Goal: Communication & Community: Connect with others

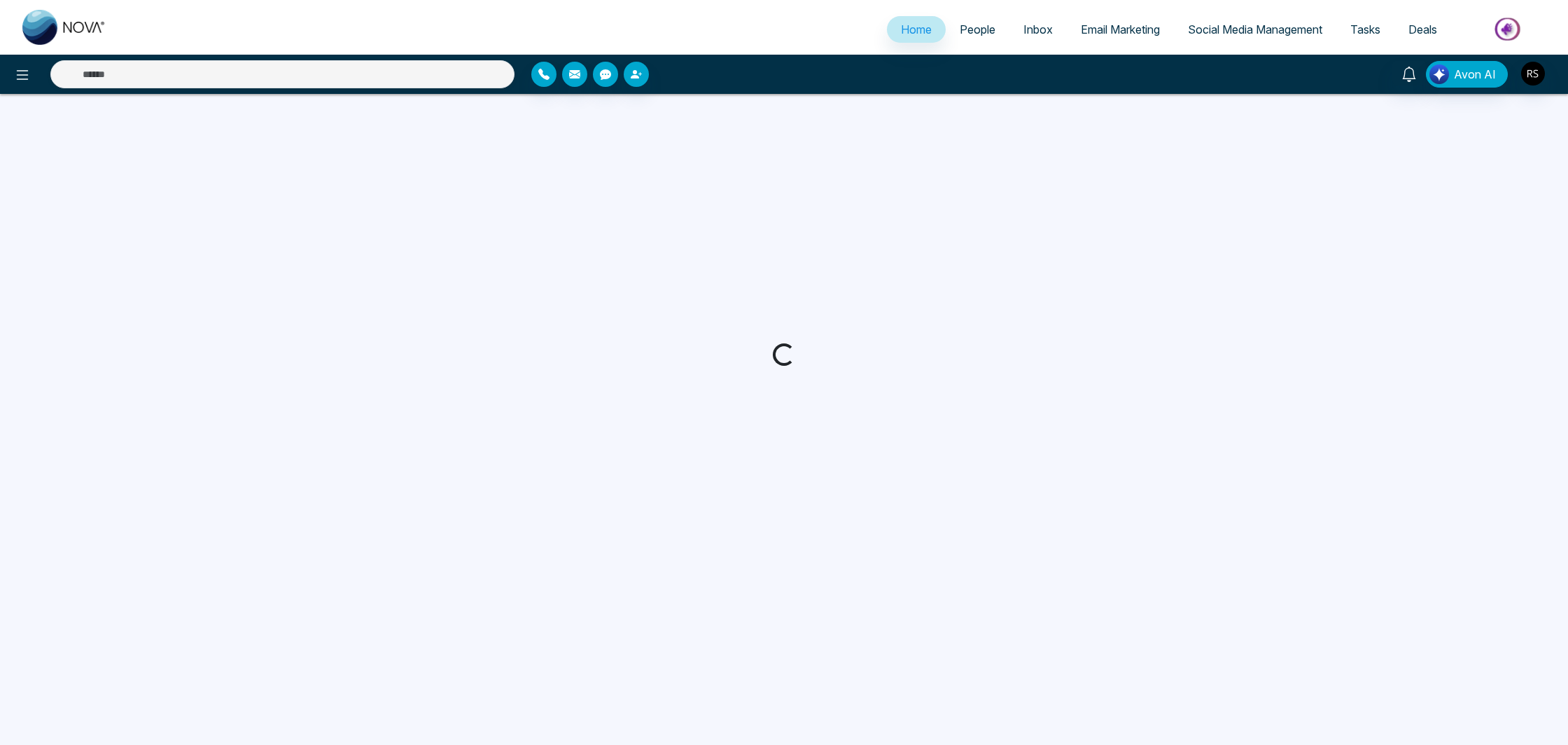
select select "*"
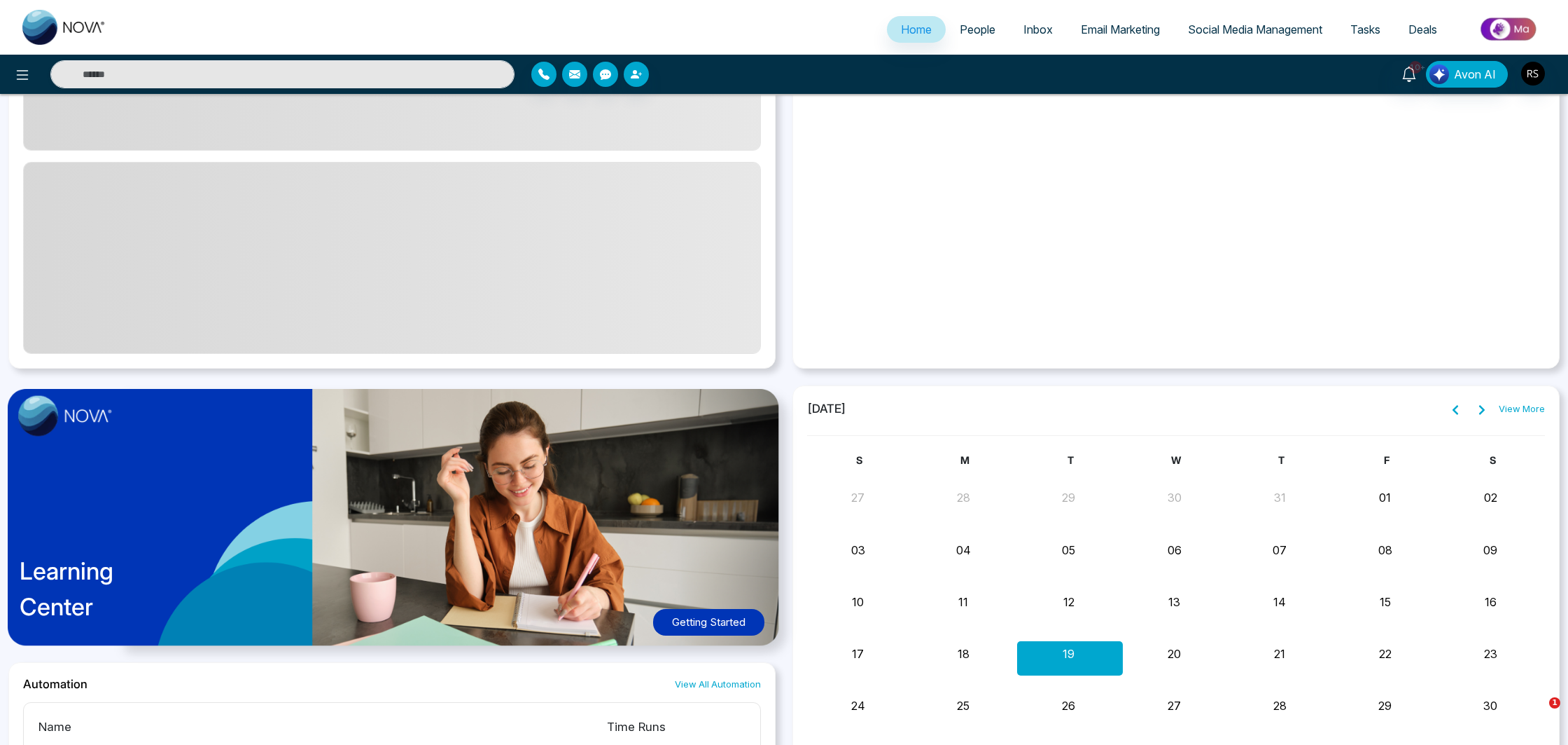
scroll to position [849, 0]
click at [1114, 24] on span "Email Marketing" at bounding box center [1121, 30] width 79 height 14
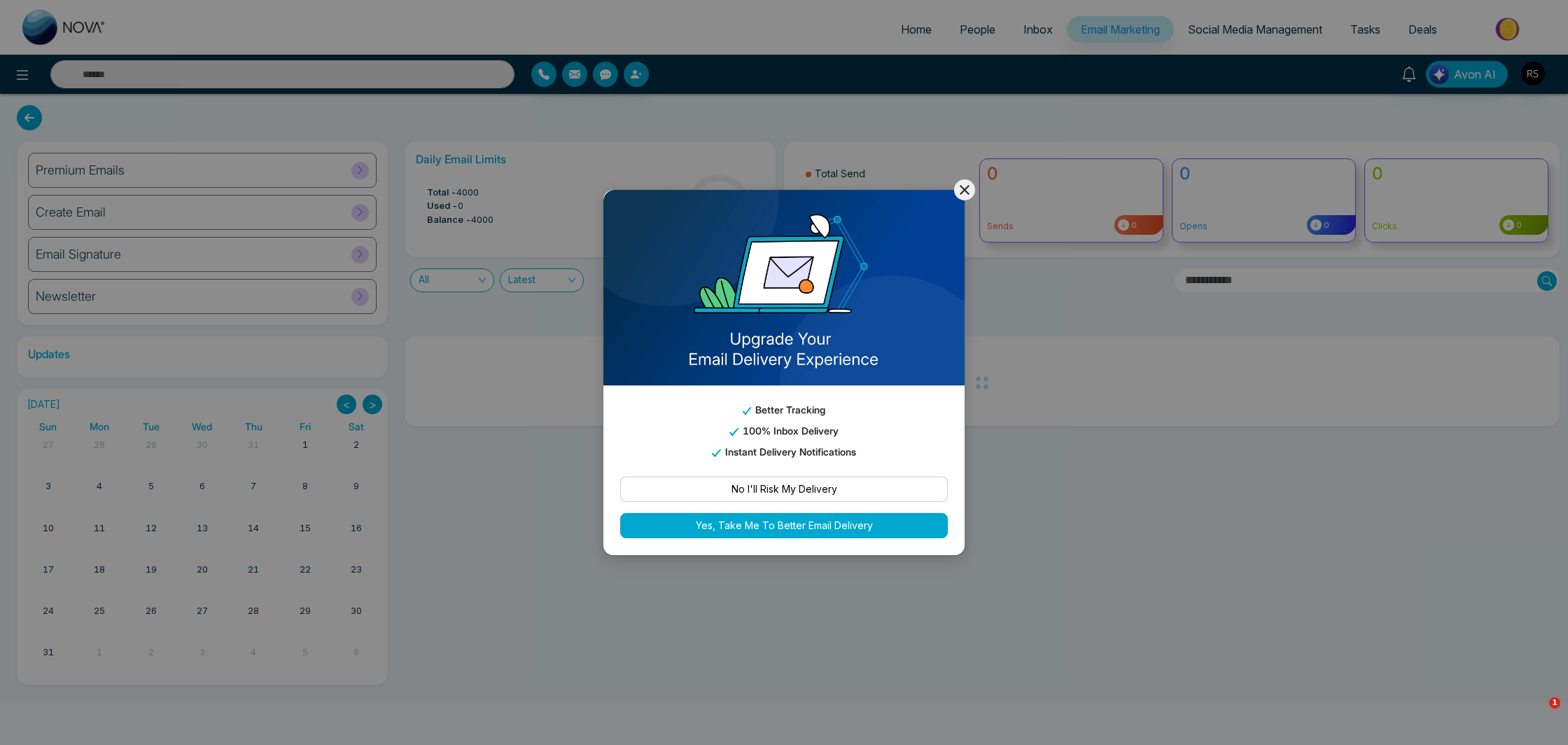
click at [961, 192] on icon at bounding box center [964, 190] width 10 height 10
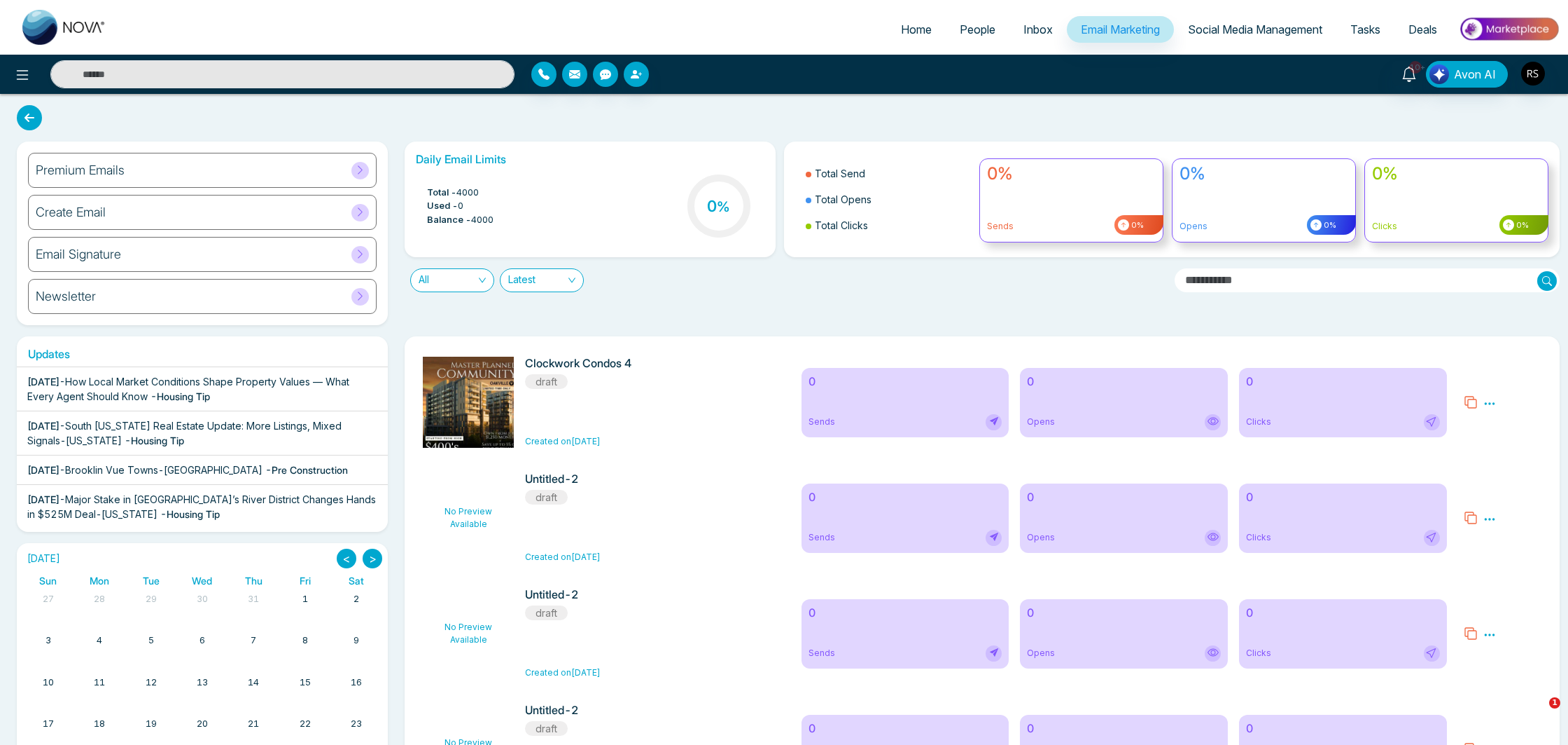
click at [976, 34] on span "People" at bounding box center [977, 30] width 36 height 14
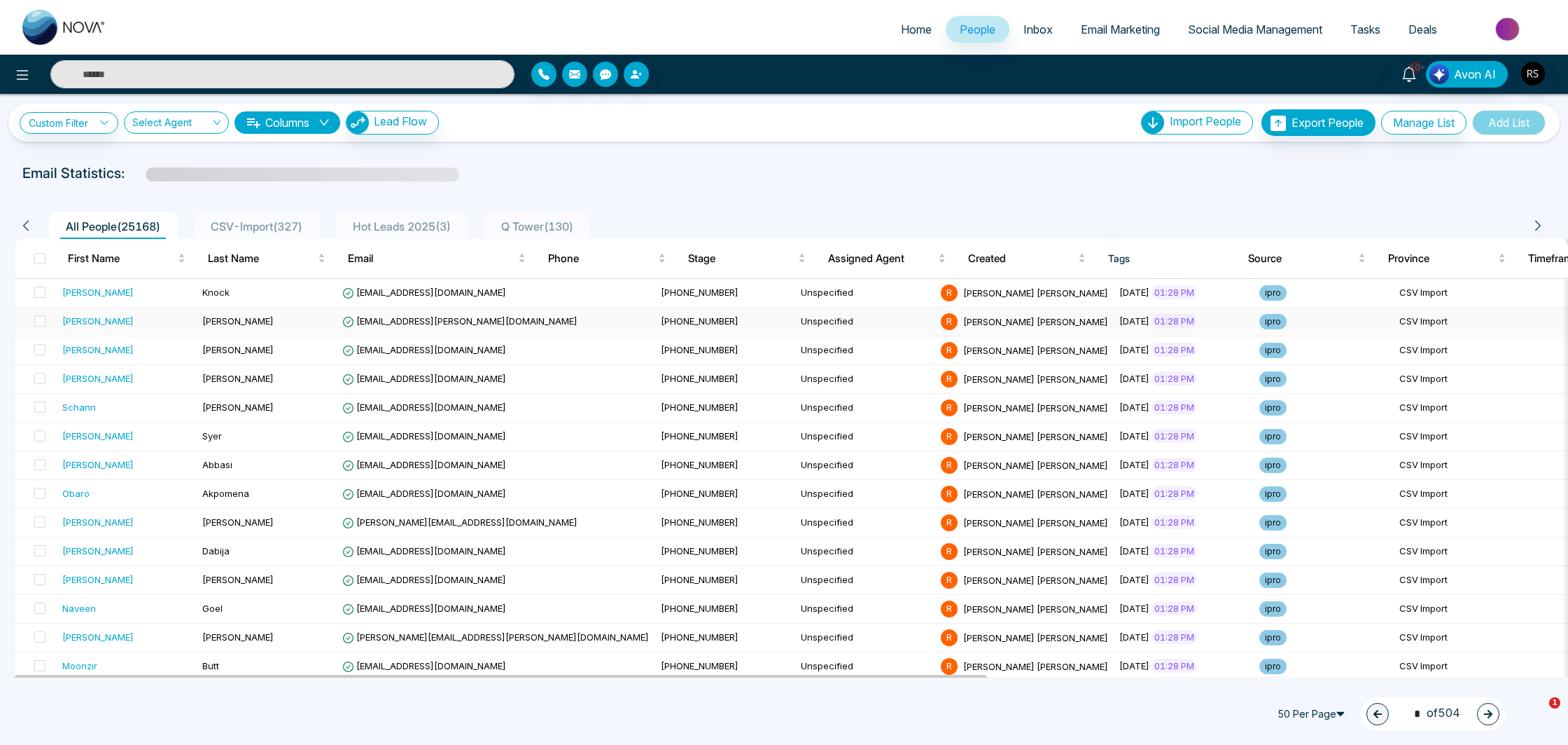
scroll to position [4, 0]
click at [138, 324] on div "[PERSON_NAME]" at bounding box center [127, 321] width 129 height 14
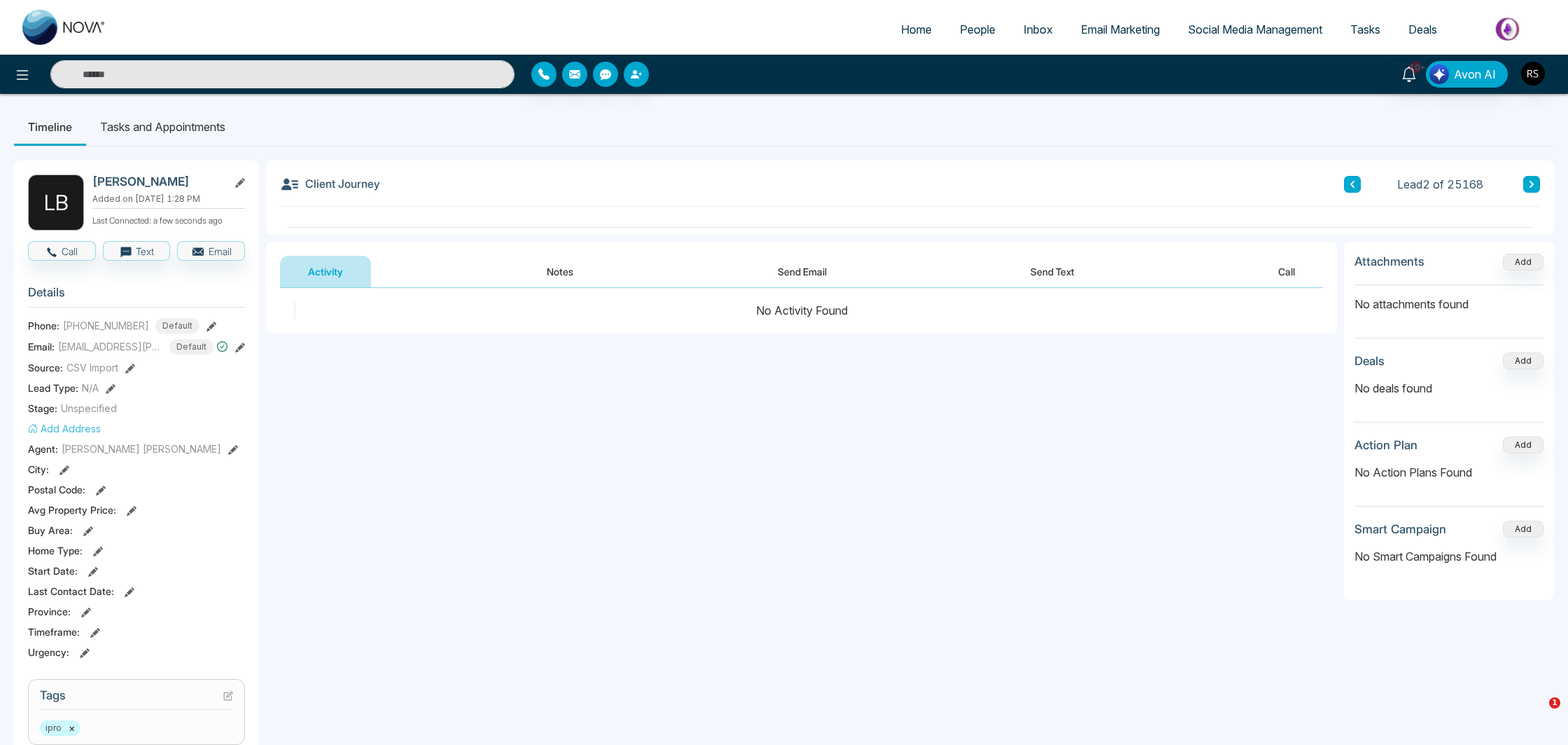
click at [590, 270] on button "Notes" at bounding box center [560, 271] width 82 height 31
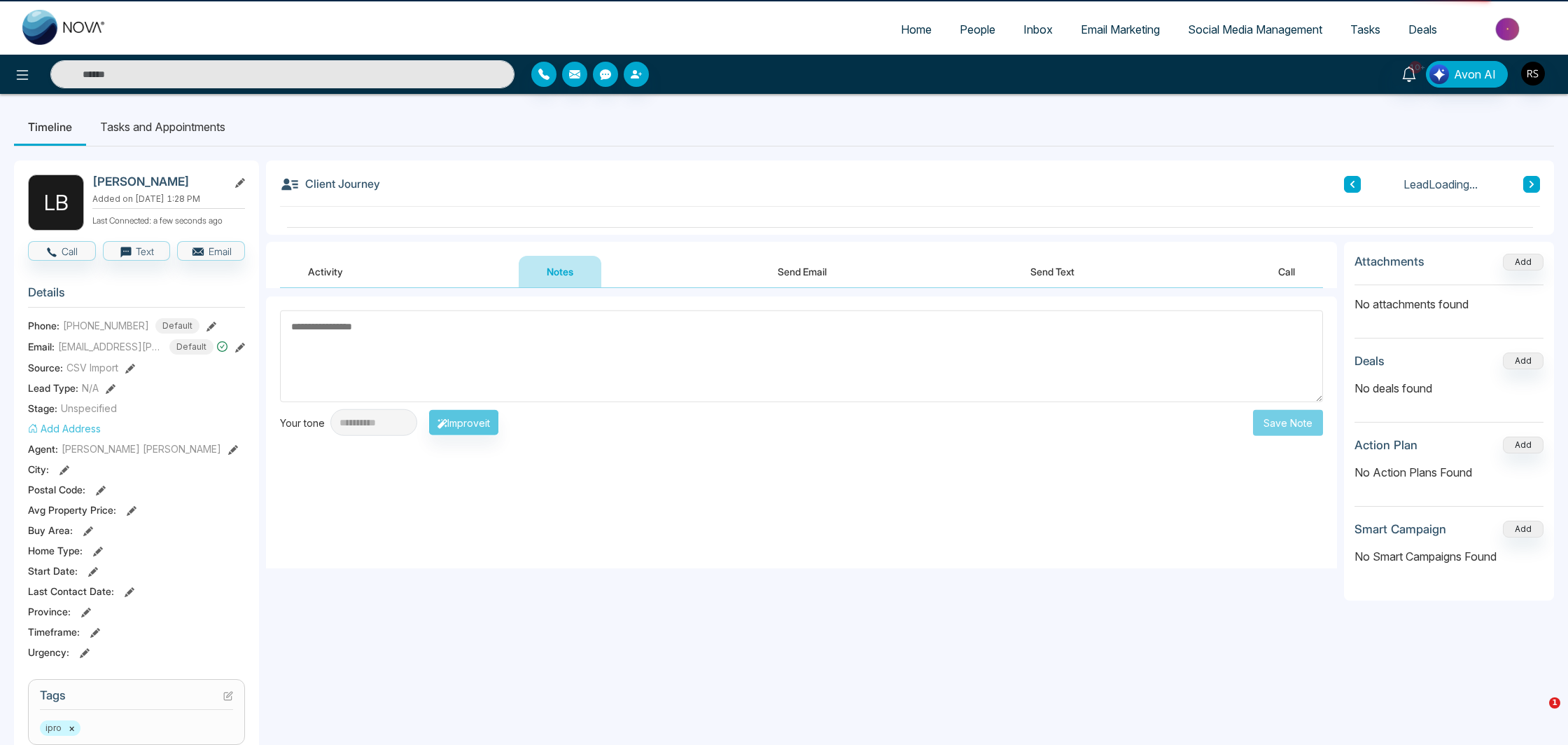
click at [761, 272] on button "Send Email" at bounding box center [802, 271] width 105 height 31
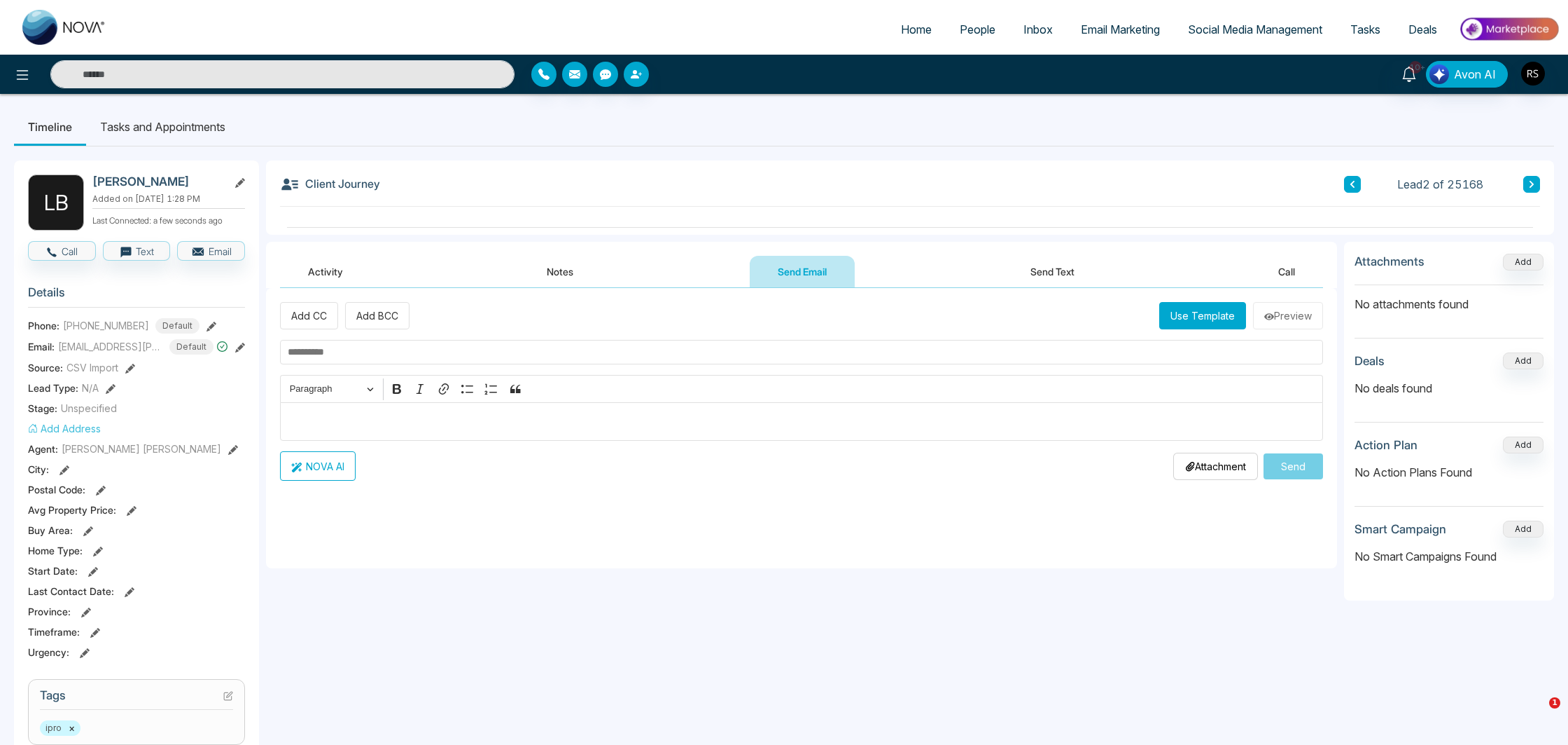
click at [995, 273] on div "Activity Notes Send Email Send Text Call" at bounding box center [802, 272] width 1044 height 32
click at [1078, 274] on button "Send Text" at bounding box center [1052, 271] width 100 height 31
